Goal: Task Accomplishment & Management: Manage account settings

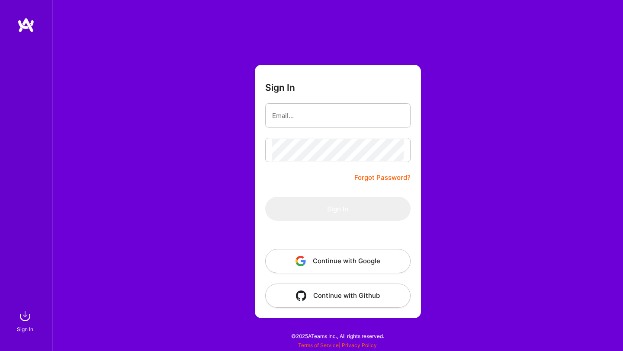
click at [304, 269] on button "Continue with Google" at bounding box center [337, 261] width 145 height 24
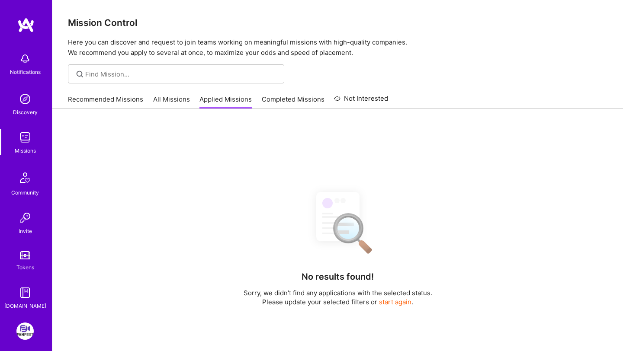
click at [112, 113] on div "No results found! Sorry, we didn't find any applications with the selected stat…" at bounding box center [337, 292] width 571 height 367
click at [110, 99] on link "Recommended Missions" at bounding box center [105, 102] width 75 height 14
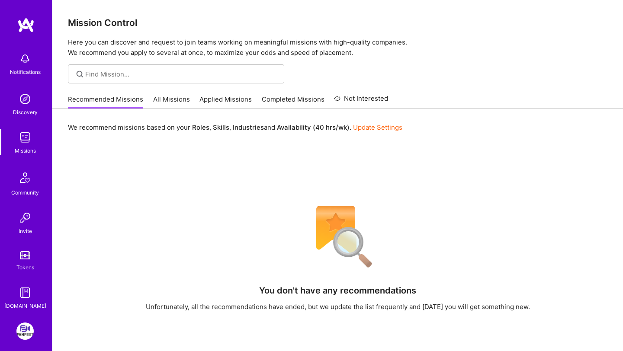
click at [187, 96] on link "All Missions" at bounding box center [171, 102] width 37 height 14
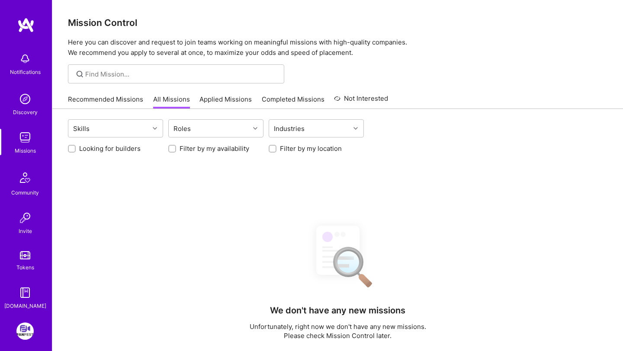
click at [221, 99] on link "Applied Missions" at bounding box center [225, 102] width 52 height 14
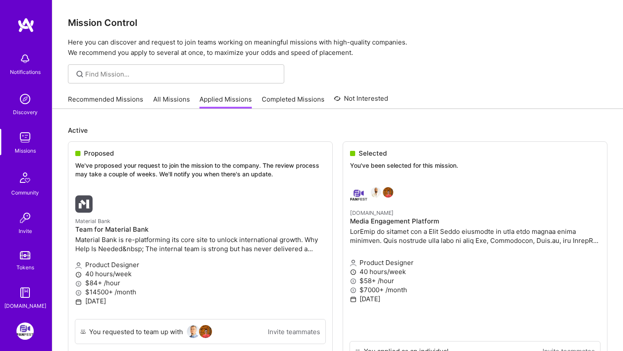
click at [94, 103] on link "Recommended Missions" at bounding box center [105, 102] width 75 height 14
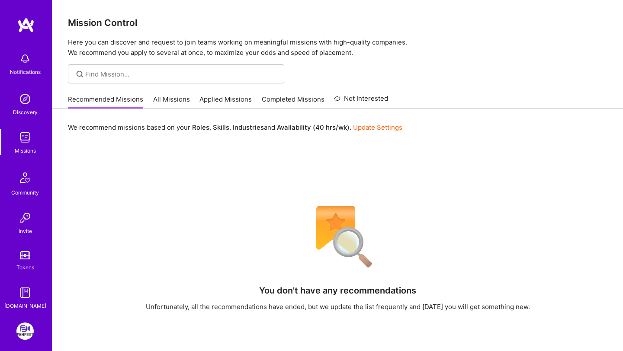
click at [204, 105] on link "Applied Missions" at bounding box center [225, 102] width 52 height 14
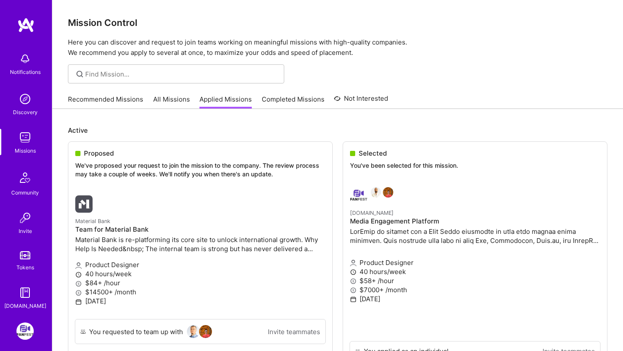
click at [173, 105] on link "All Missions" at bounding box center [171, 102] width 37 height 14
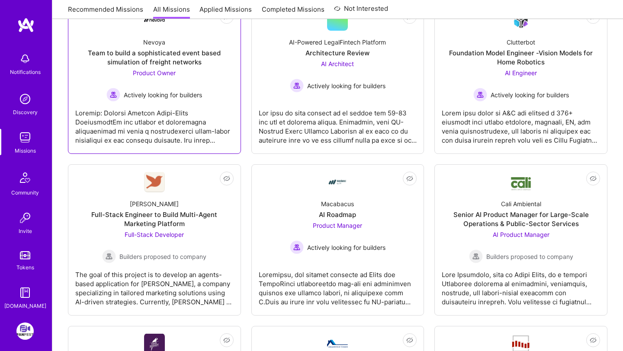
scroll to position [192, 0]
